Goal: Communication & Community: Participate in discussion

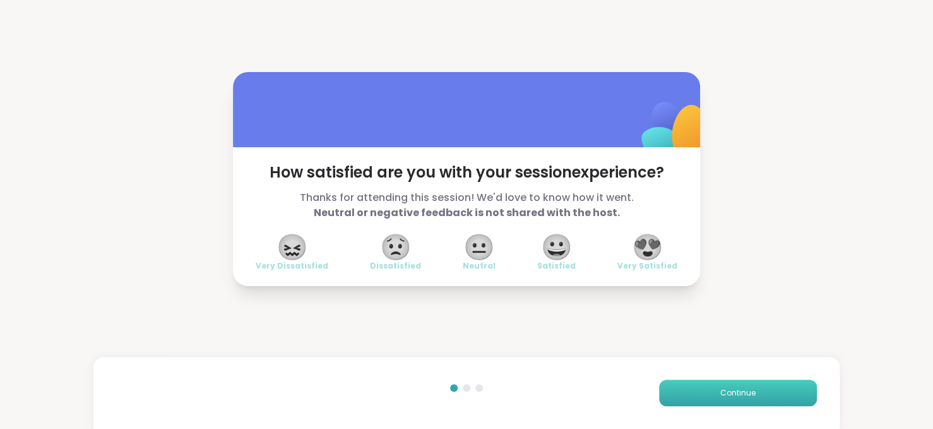
click at [735, 387] on span "Continue" at bounding box center [737, 392] width 35 height 11
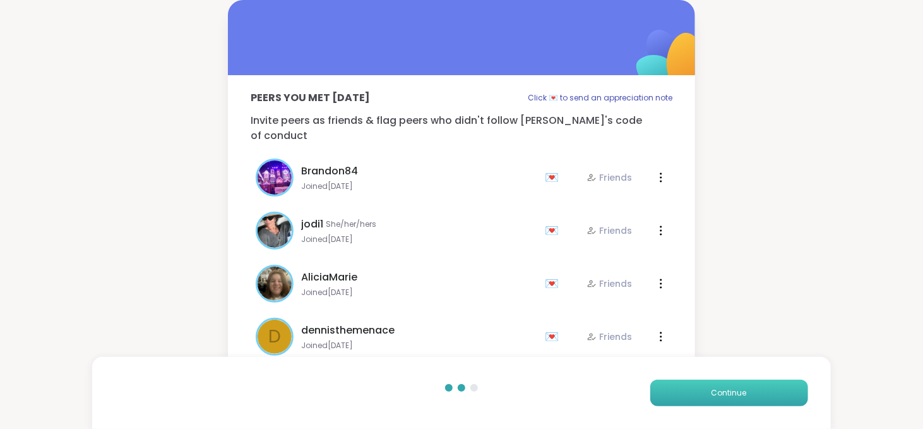
click at [735, 387] on span "Continue" at bounding box center [728, 392] width 35 height 11
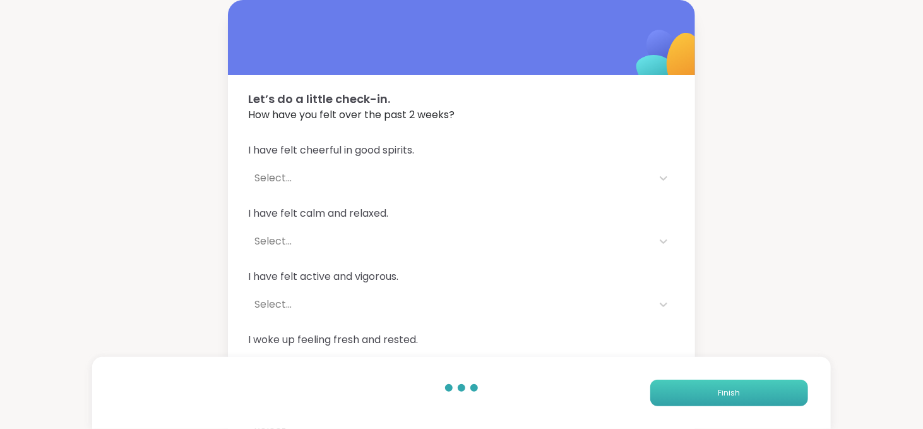
click at [735, 387] on span "Finish" at bounding box center [729, 392] width 22 height 11
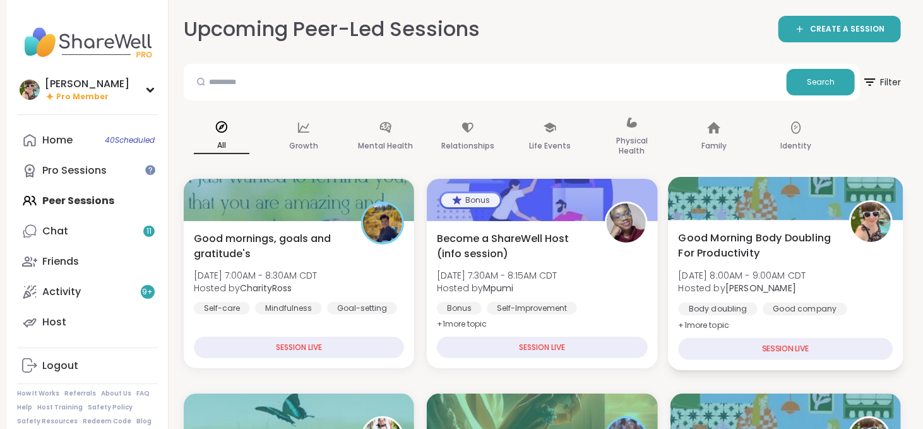
click at [758, 259] on span "Good Morning Body Doubling For Productivity" at bounding box center [756, 245] width 157 height 31
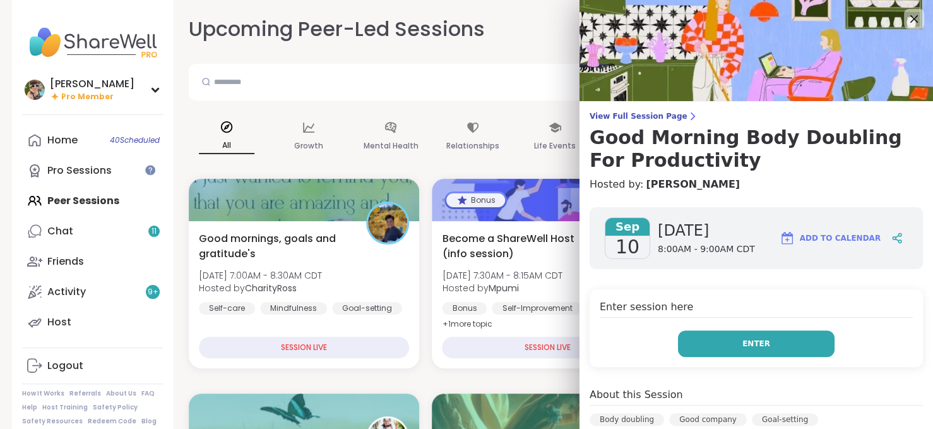
click at [758, 345] on button "Enter" at bounding box center [756, 343] width 157 height 27
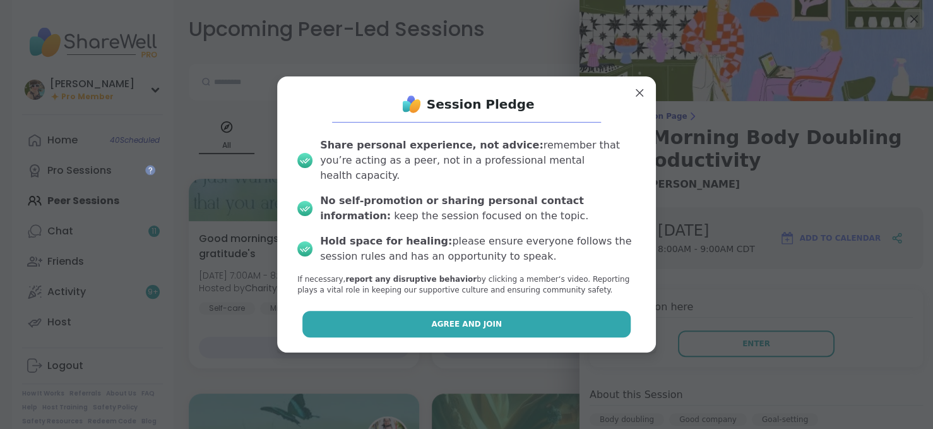
click at [542, 313] on button "Agree and Join" at bounding box center [466, 324] width 329 height 27
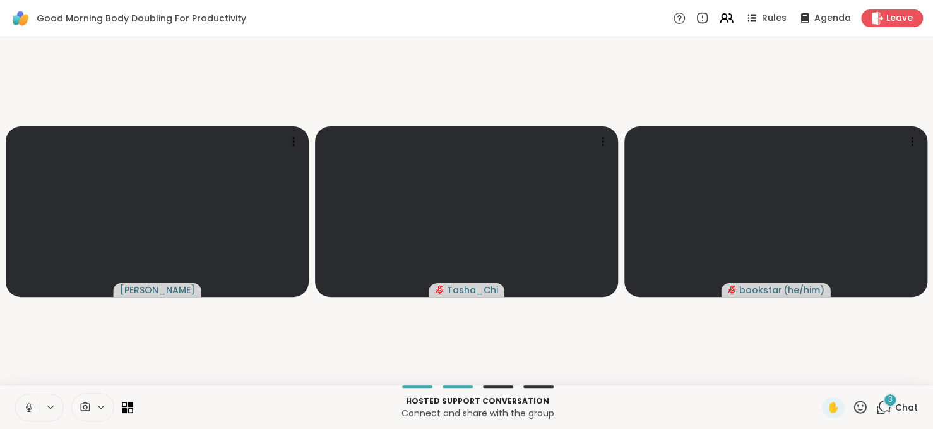
click at [886, 400] on div "3" at bounding box center [890, 400] width 14 height 14
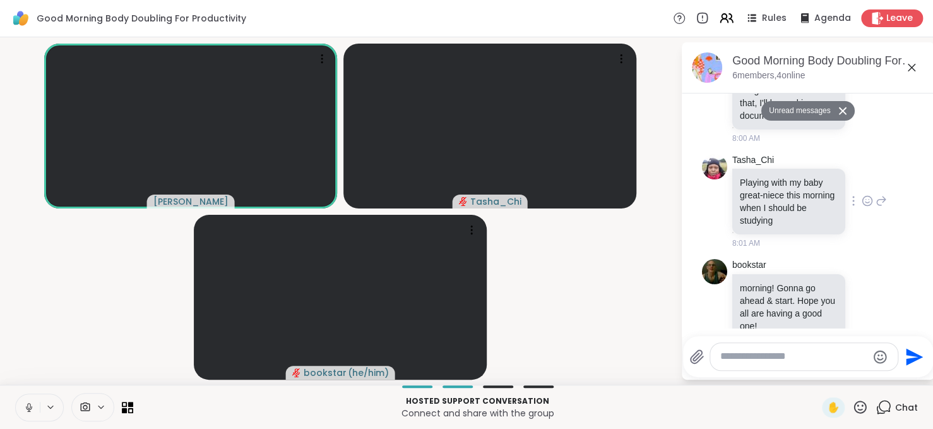
scroll to position [811, 0]
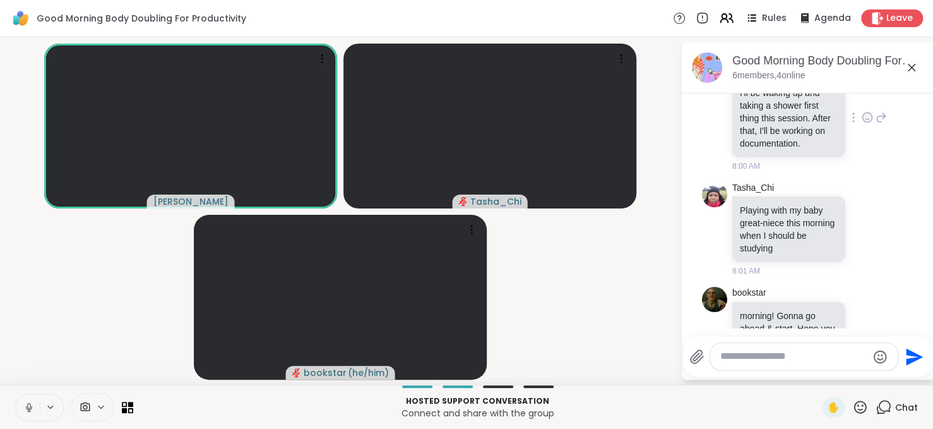
click at [848, 125] on div at bounding box center [867, 117] width 39 height 15
click at [862, 124] on icon at bounding box center [867, 117] width 11 height 13
click at [862, 103] on div "Select Reaction: Heart" at bounding box center [867, 97] width 11 height 11
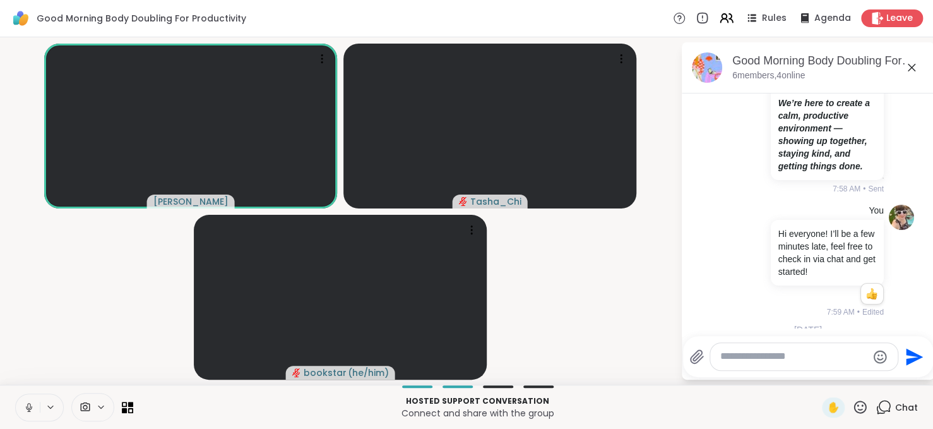
scroll to position [503, 0]
click at [850, 173] on p "We’re here to create a calm, productive environment — showing up together, stay…" at bounding box center [827, 135] width 98 height 76
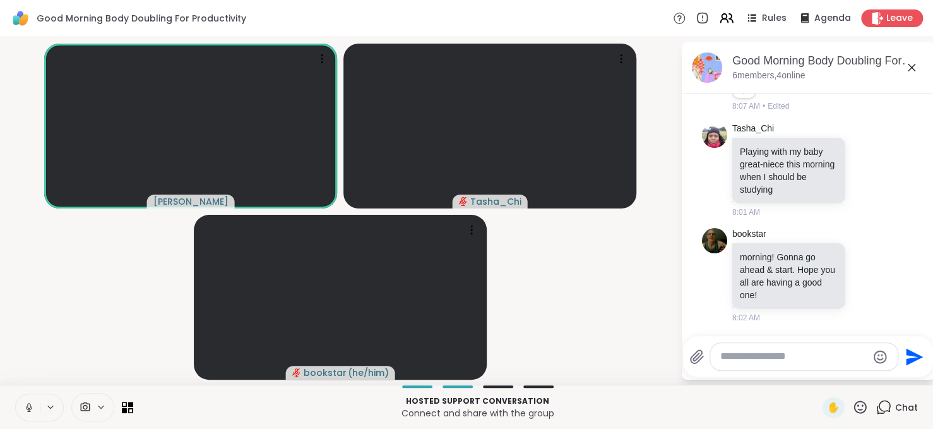
scroll to position [973, 0]
click at [862, 165] on icon at bounding box center [867, 170] width 11 height 13
click at [862, 153] on div "Select Reaction: Heart" at bounding box center [867, 149] width 11 height 11
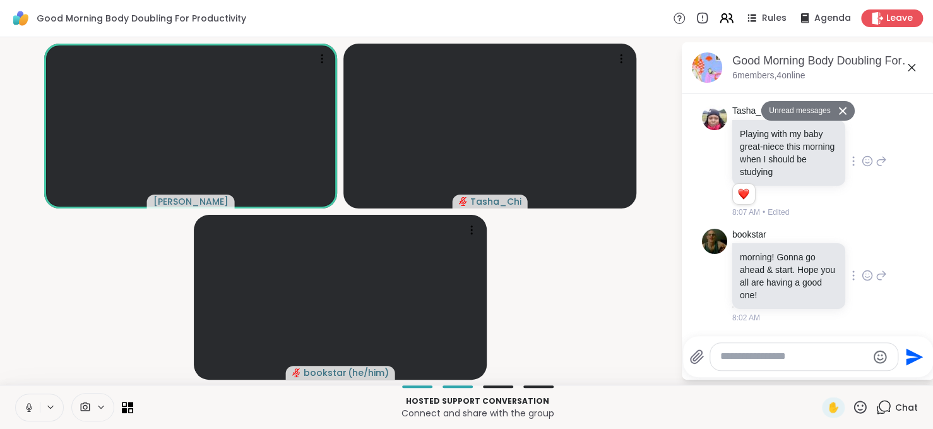
scroll to position [992, 0]
click at [817, 351] on textarea "Type your message" at bounding box center [793, 356] width 147 height 13
type textarea "**********"
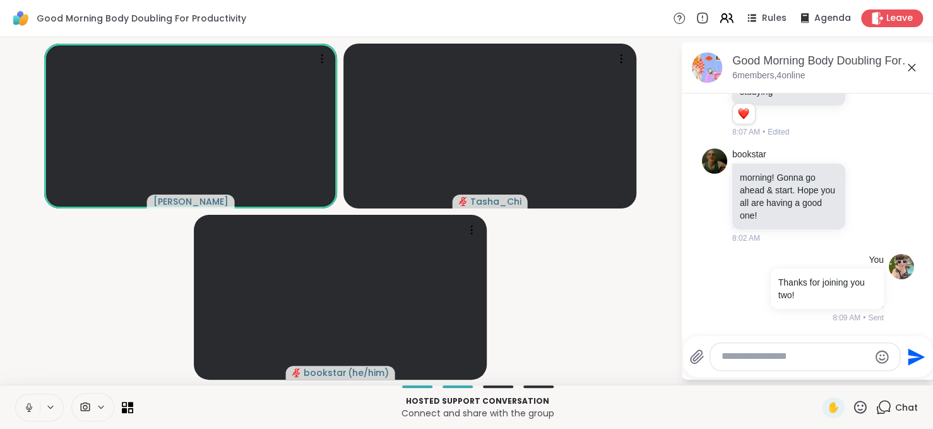
scroll to position [1059, 0]
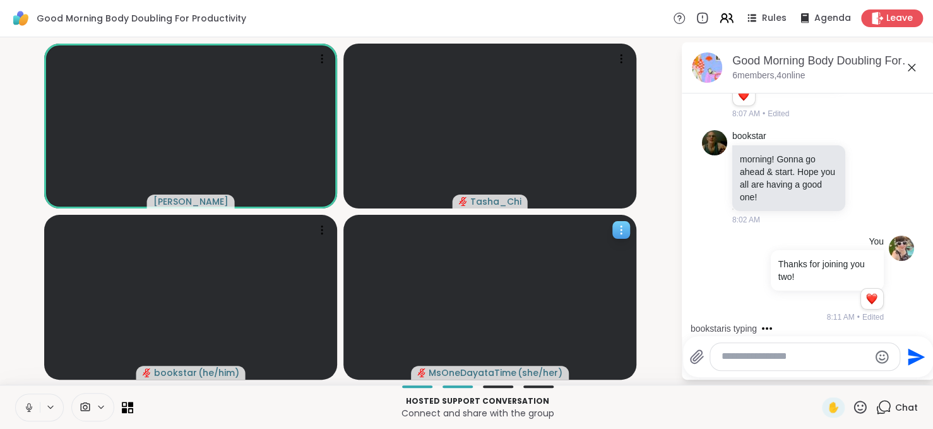
click at [621, 234] on icon at bounding box center [621, 229] width 13 height 13
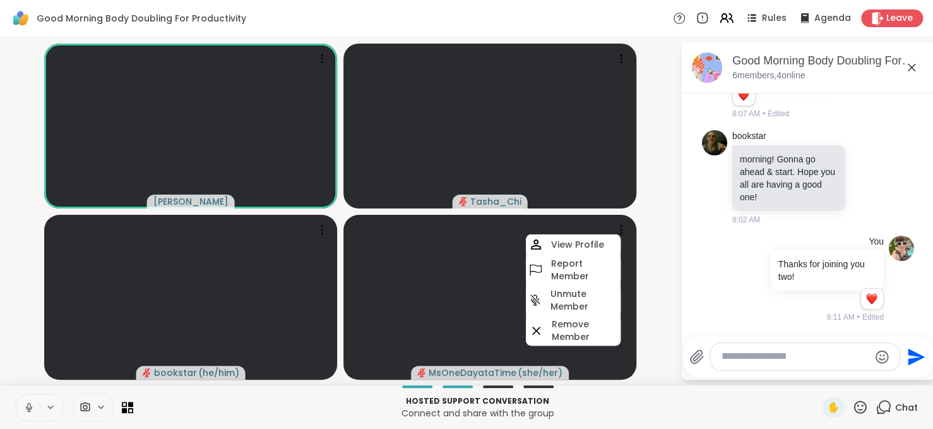
click at [780, 366] on div at bounding box center [804, 356] width 189 height 27
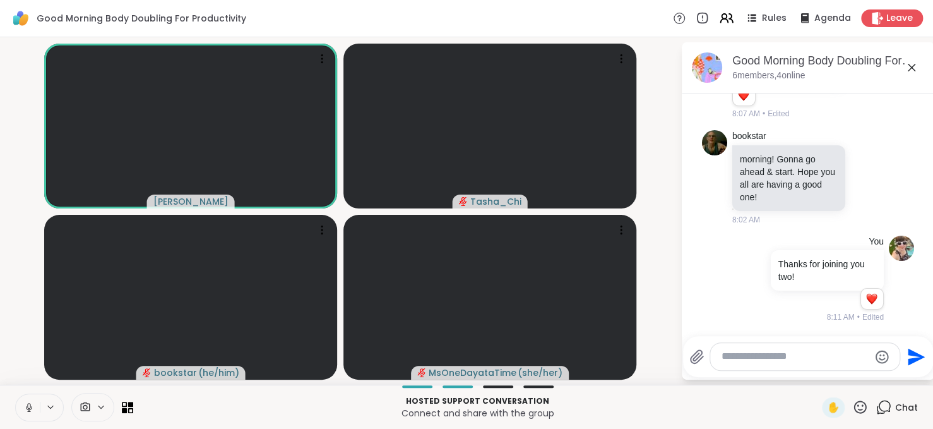
click at [765, 352] on textarea "Type your message" at bounding box center [795, 356] width 147 height 13
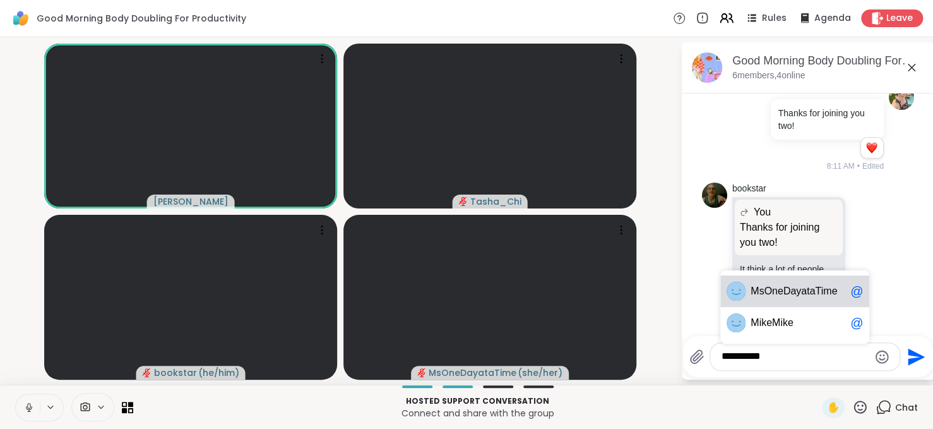
click at [778, 290] on span "sOneDayataTi" at bounding box center [791, 291] width 64 height 13
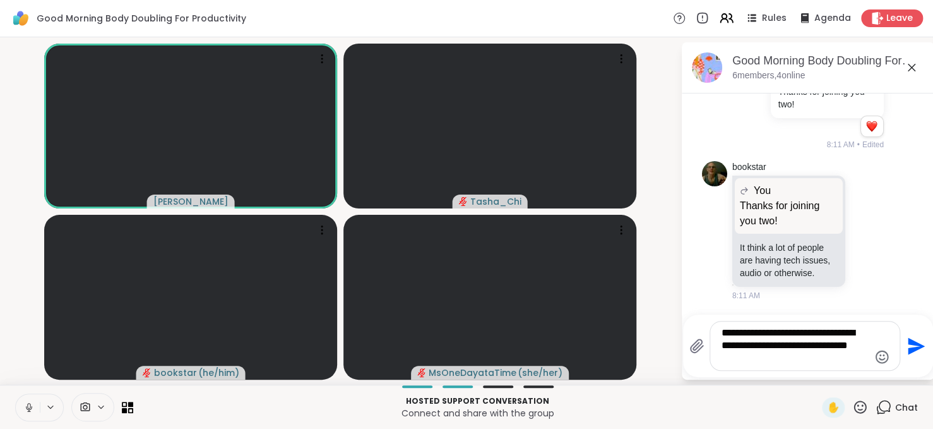
type textarea "**********"
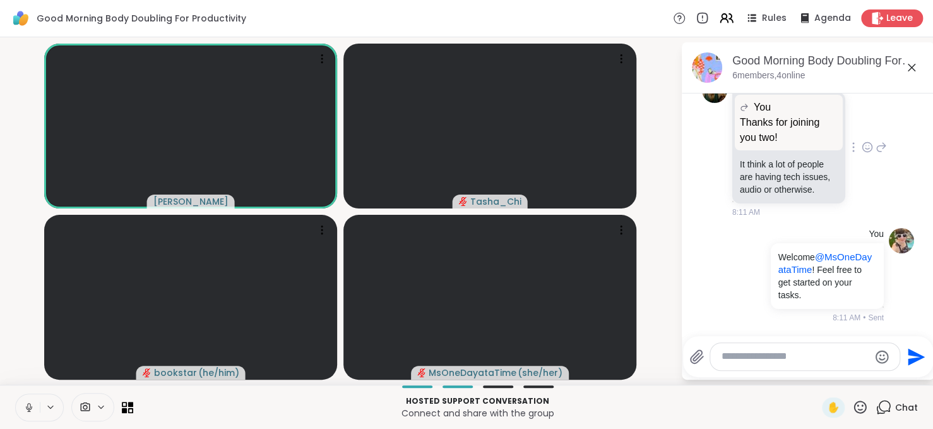
click at [862, 141] on icon at bounding box center [867, 147] width 11 height 13
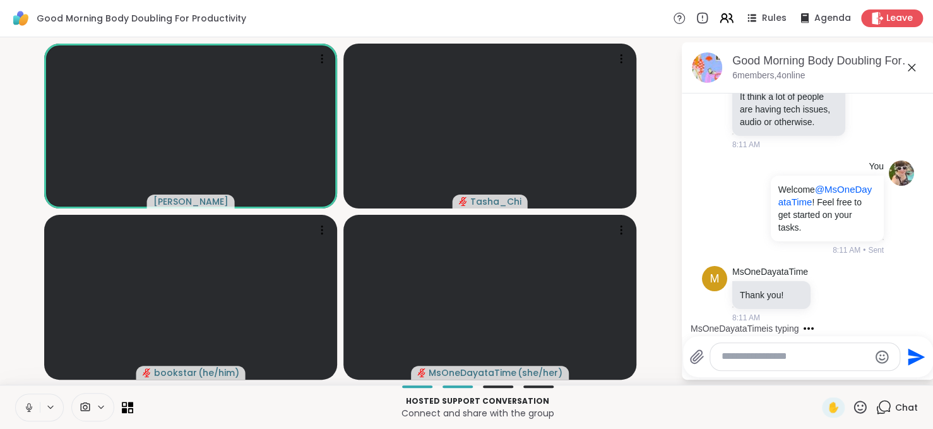
click at [879, 117] on div "bookstar You Thanks for joining you two! Thanks for joining you two! It think a…" at bounding box center [808, 80] width 212 height 151
click at [862, 86] on icon at bounding box center [867, 79] width 11 height 13
click at [883, 72] on button "Select Reaction: Sad" at bounding box center [895, 59] width 25 height 25
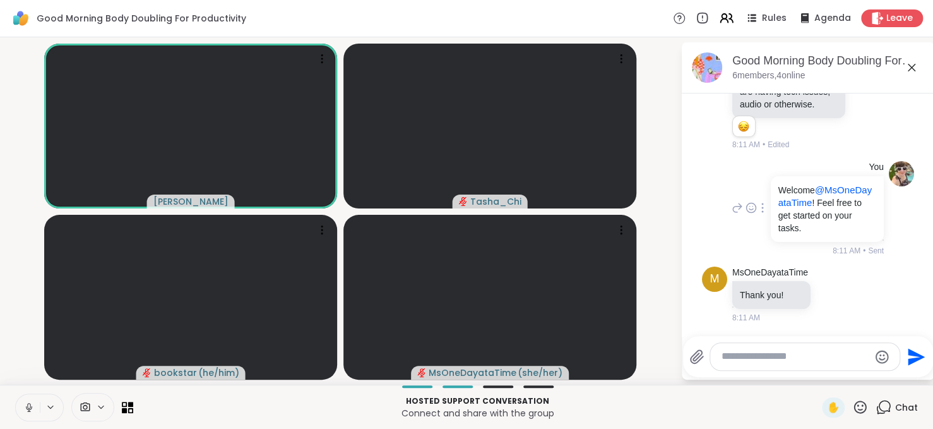
scroll to position [1412, 0]
click at [788, 358] on textarea "Type your message" at bounding box center [795, 356] width 147 height 13
click at [28, 405] on icon at bounding box center [28, 407] width 11 height 11
